Goal: Find specific page/section: Find specific page/section

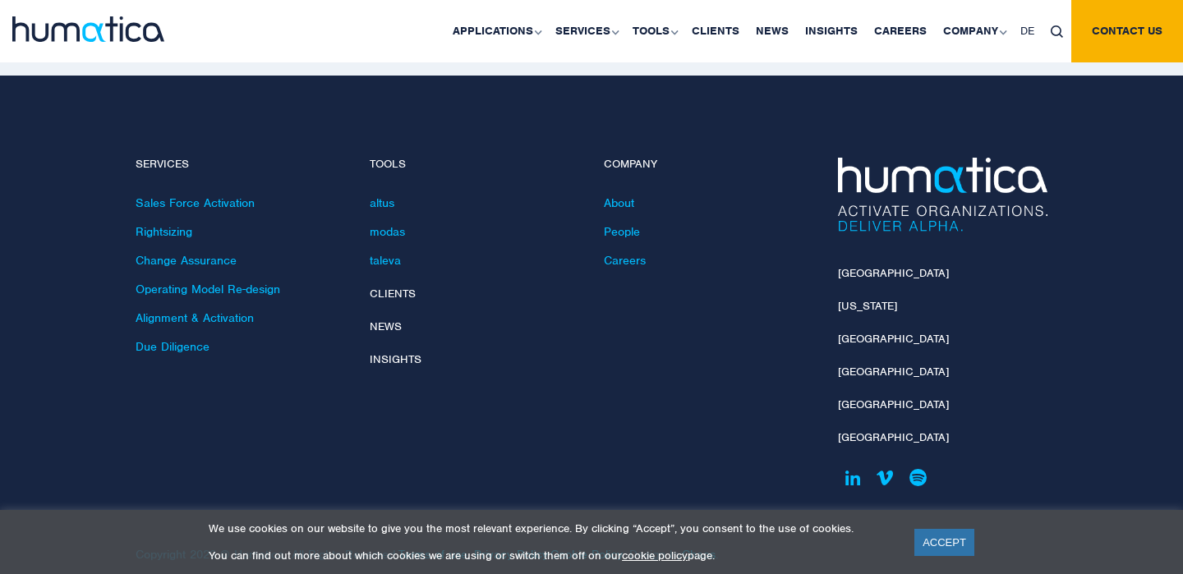
scroll to position [5983, 0]
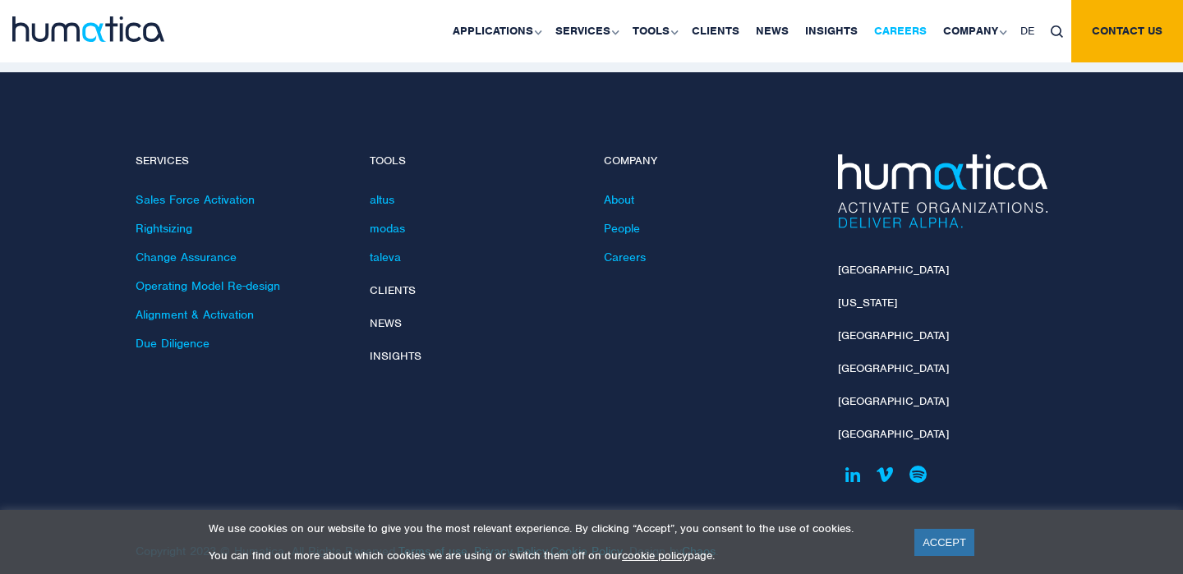
click at [913, 30] on link "Careers" at bounding box center [900, 31] width 69 height 62
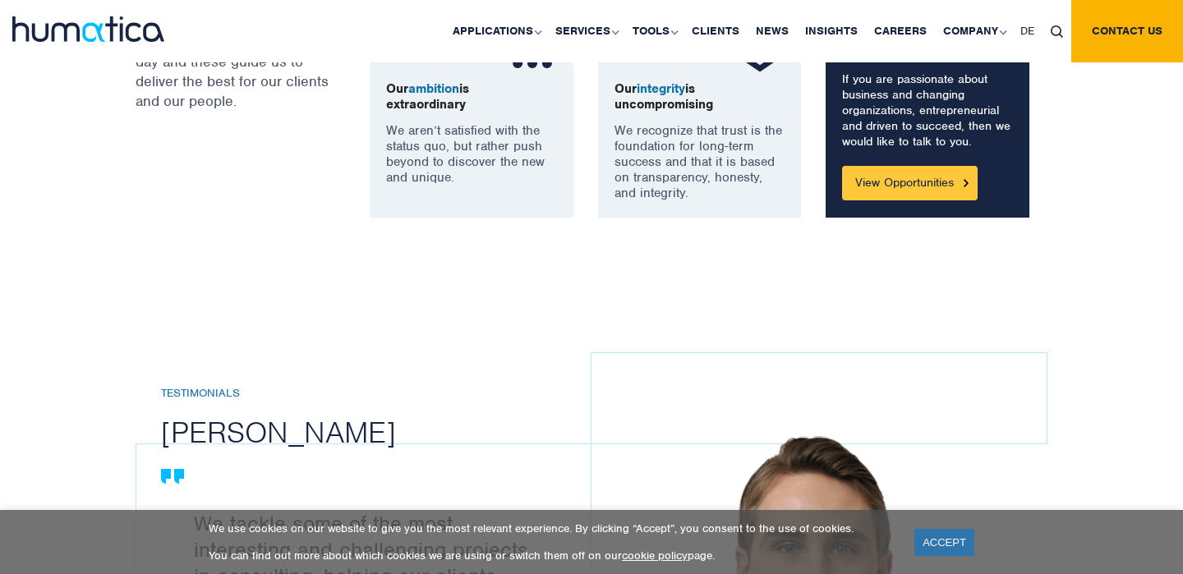
click at [883, 187] on link "View Opportunities" at bounding box center [910, 183] width 136 height 34
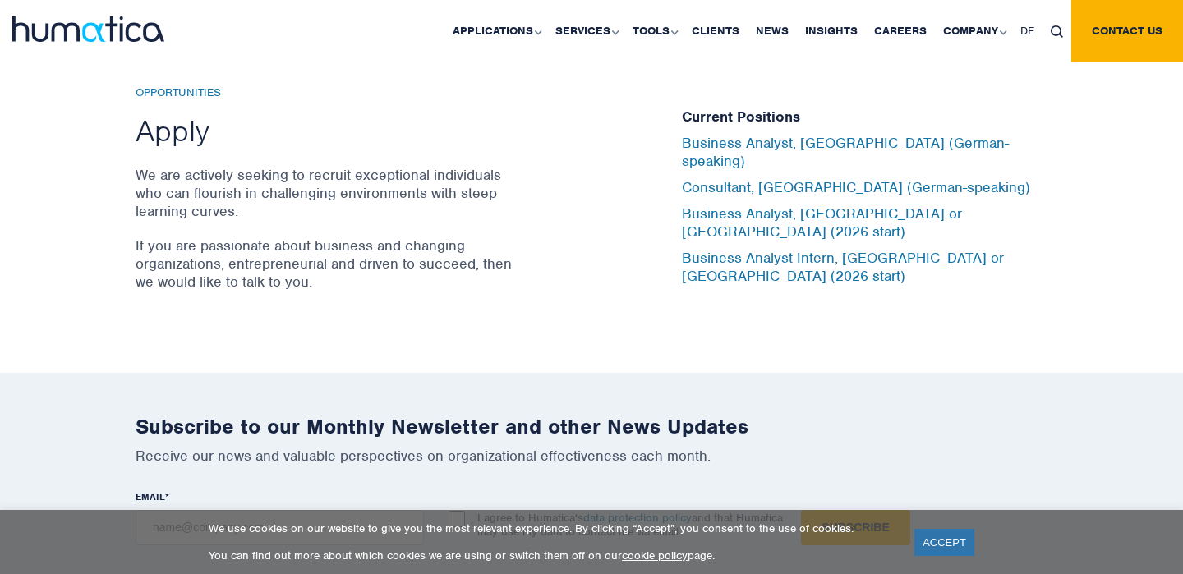
scroll to position [5283, 0]
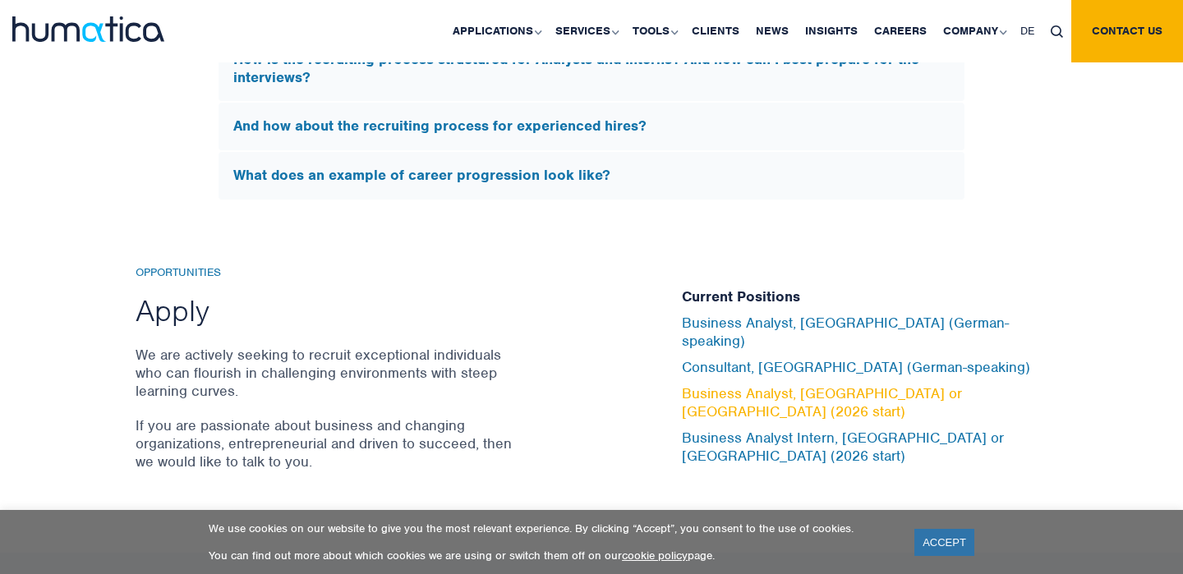
click at [701, 388] on link "Business Analyst, [GEOGRAPHIC_DATA] or [GEOGRAPHIC_DATA] (2026 start)" at bounding box center [822, 402] width 280 height 36
